Goal: Share content: Share content

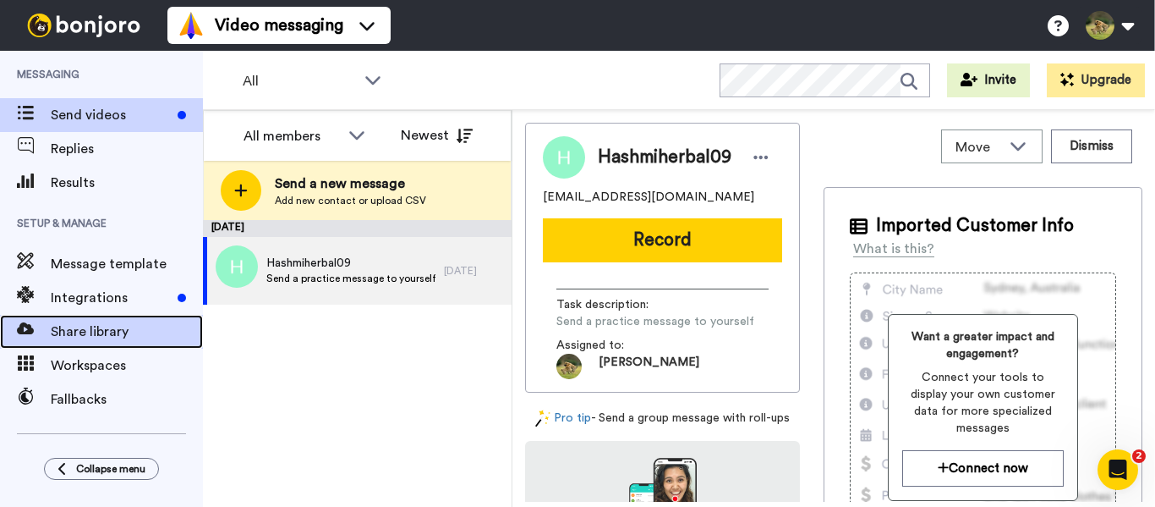
click at [84, 332] on span "Share library" at bounding box center [127, 331] width 152 height 20
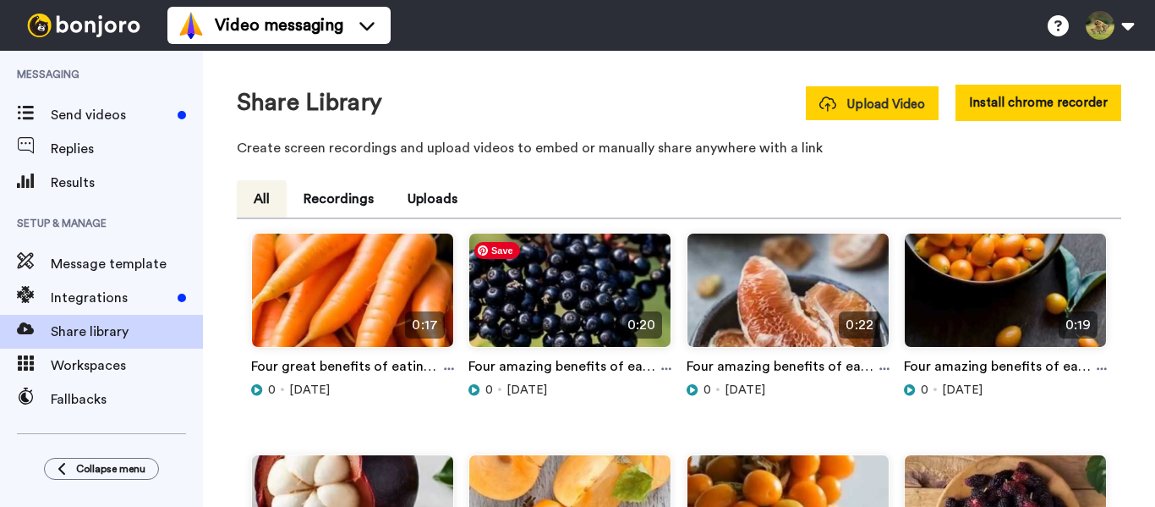
click at [885, 97] on span "Upload Video" at bounding box center [873, 105] width 106 height 18
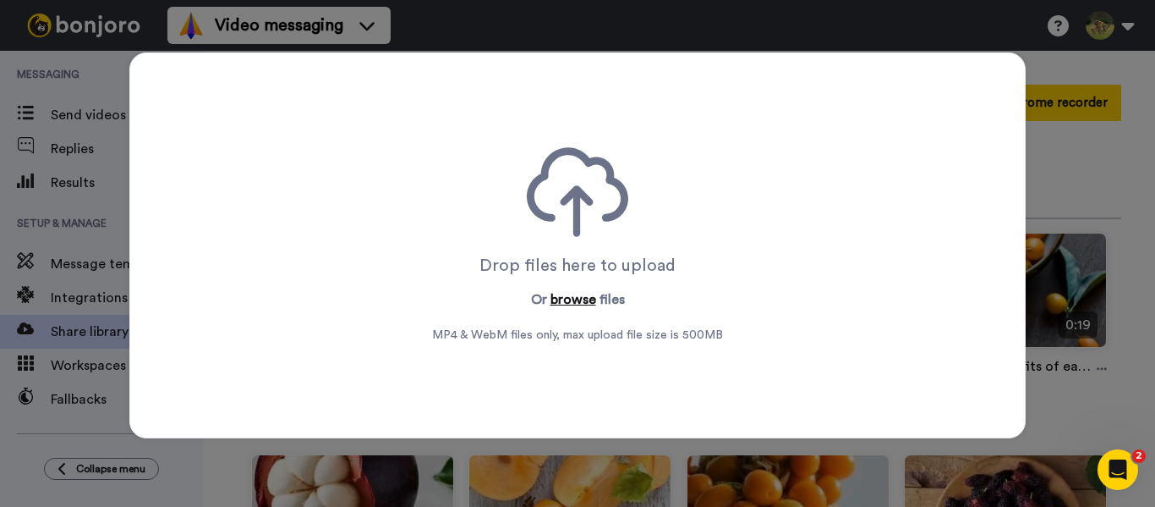
click at [557, 303] on button "browse" at bounding box center [574, 299] width 46 height 20
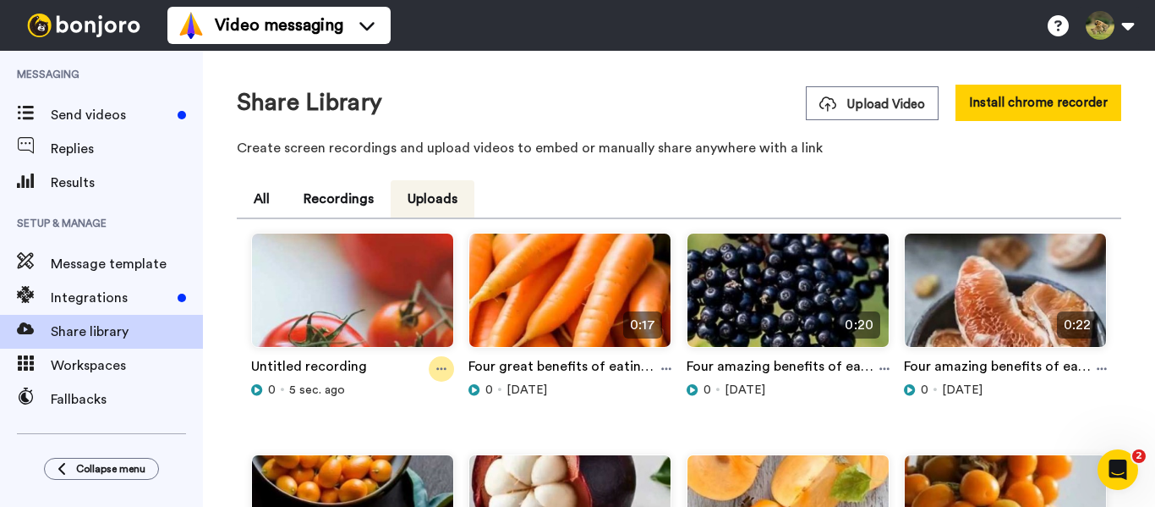
click at [436, 368] on icon at bounding box center [441, 369] width 10 height 12
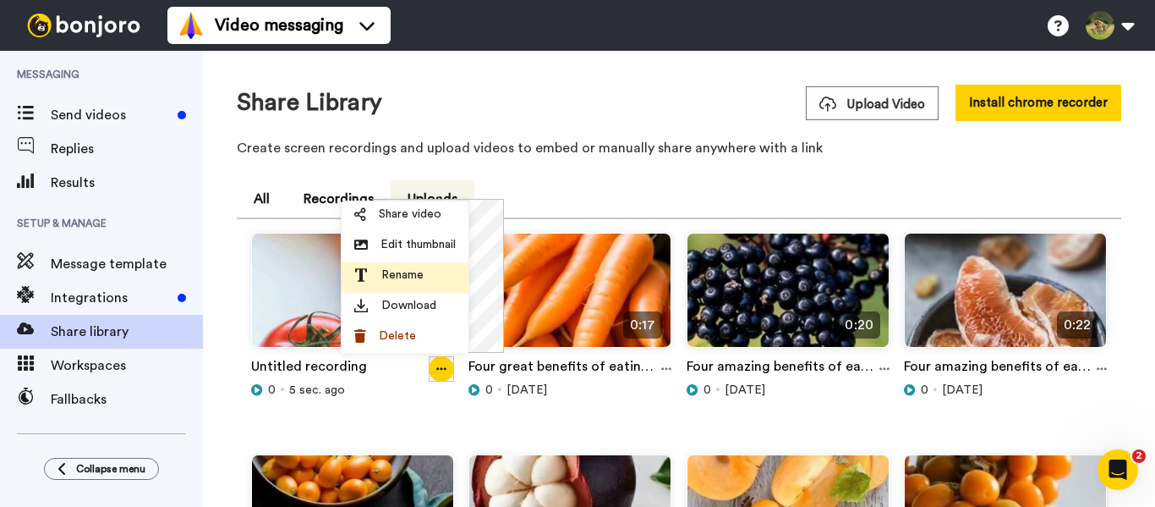
click at [417, 272] on span "Rename" at bounding box center [402, 274] width 42 height 17
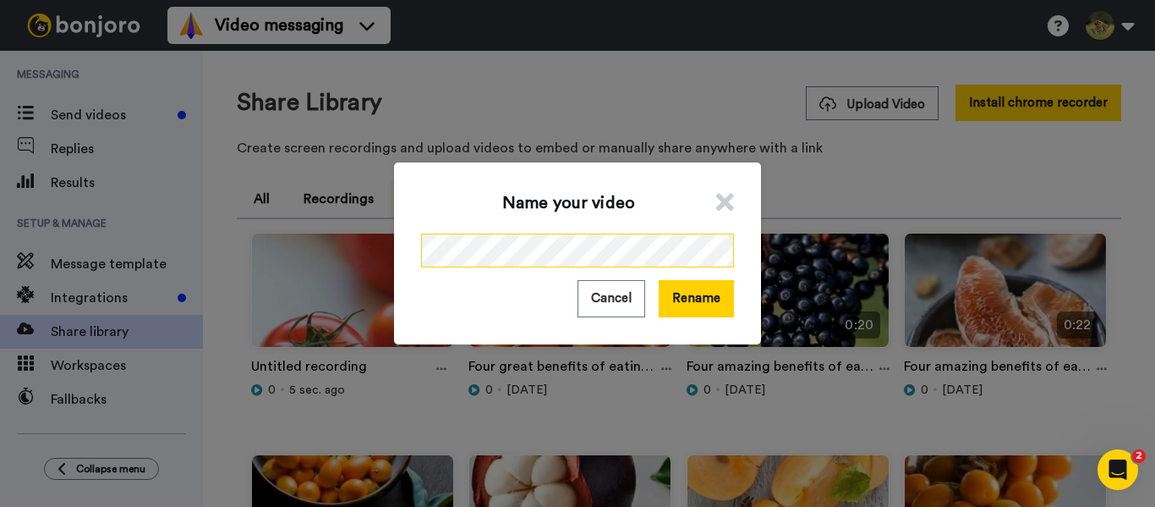
scroll to position [0, 201]
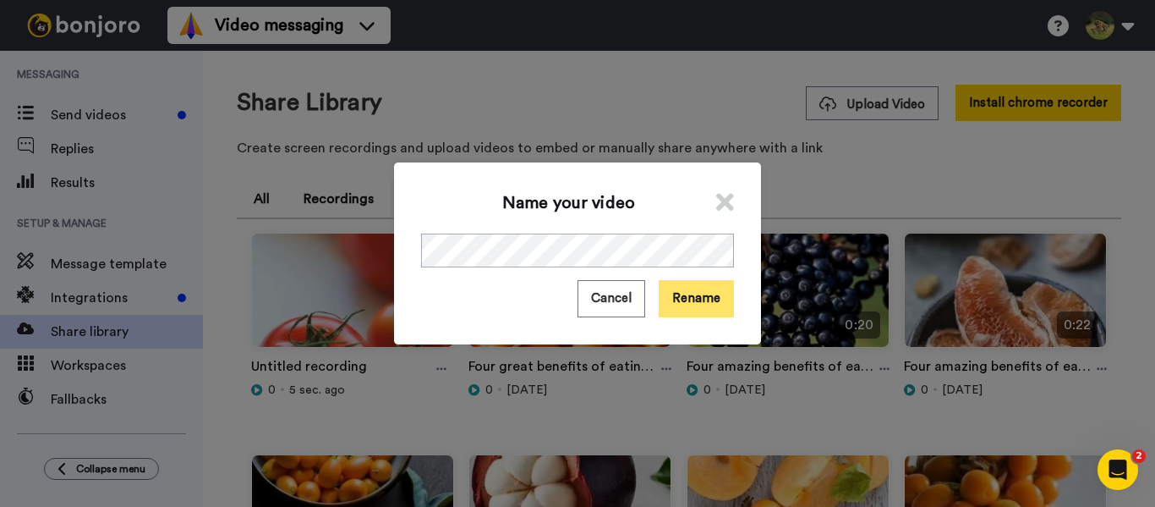
click at [727, 304] on button "Rename" at bounding box center [696, 298] width 75 height 36
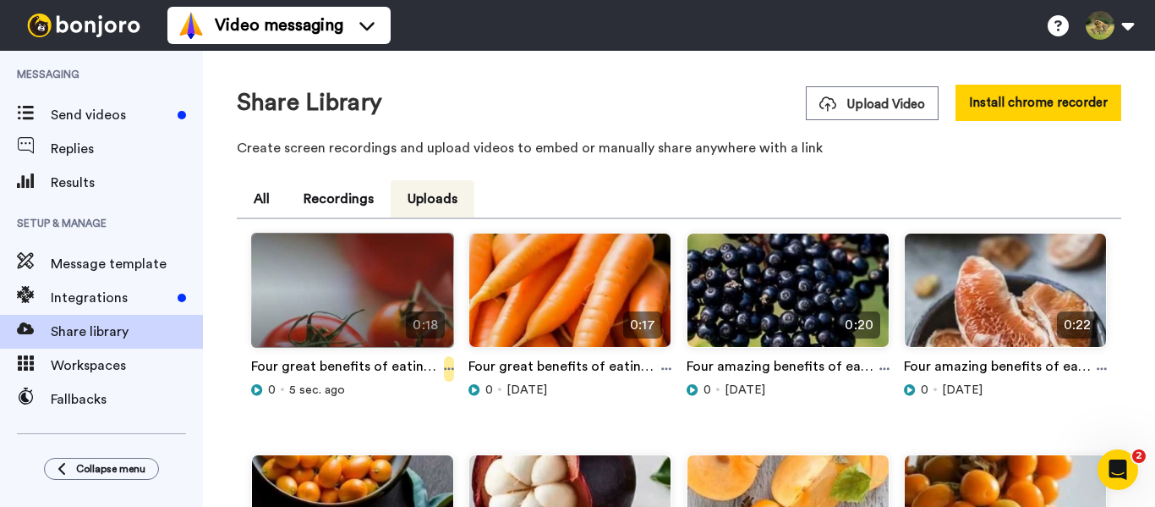
click at [444, 370] on icon at bounding box center [449, 369] width 10 height 12
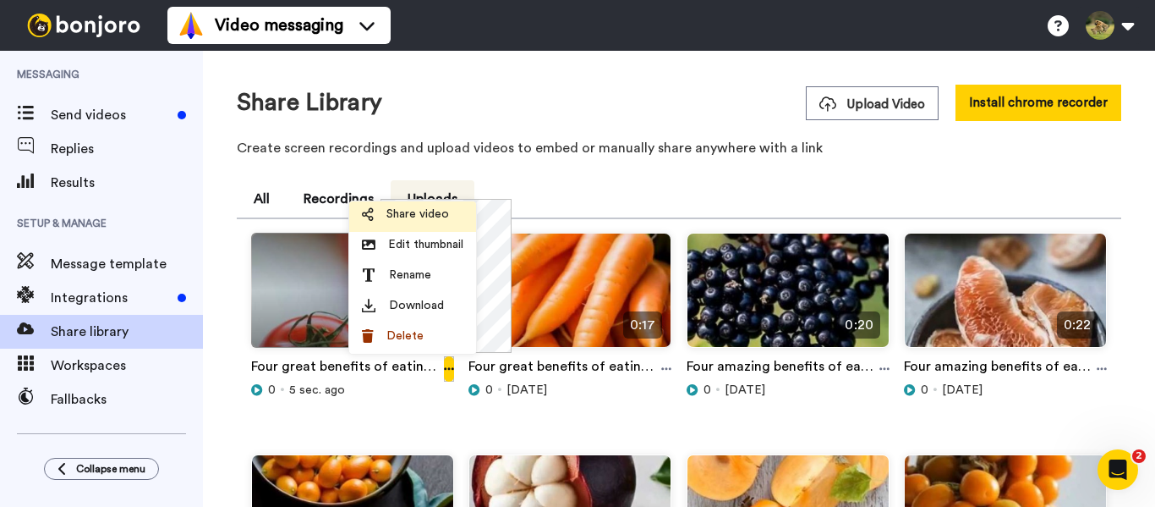
click at [407, 217] on span "Share video" at bounding box center [418, 214] width 63 height 17
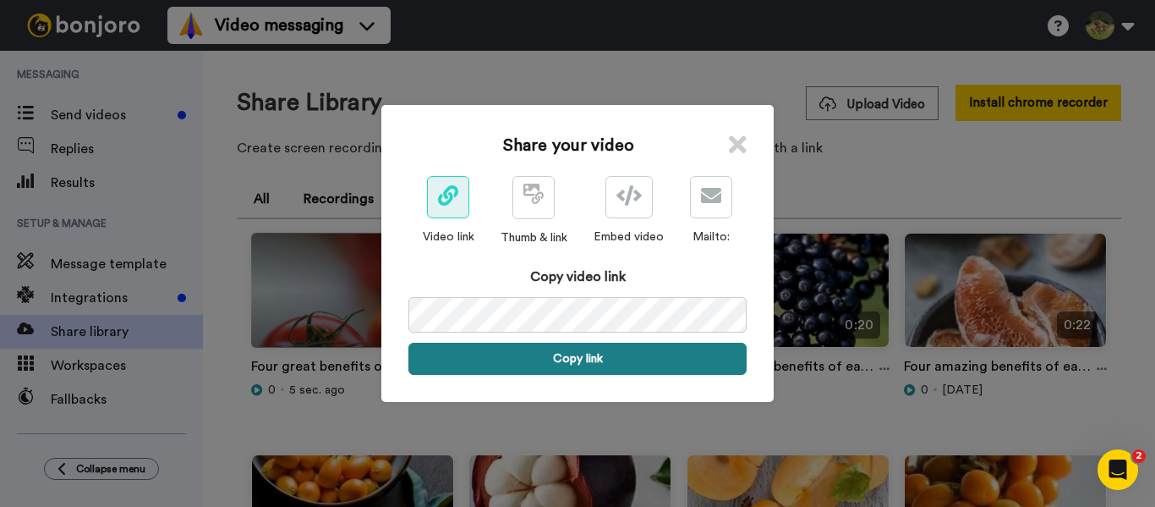
click at [550, 364] on button "Copy link" at bounding box center [578, 359] width 338 height 32
